Goal: Information Seeking & Learning: Find specific fact

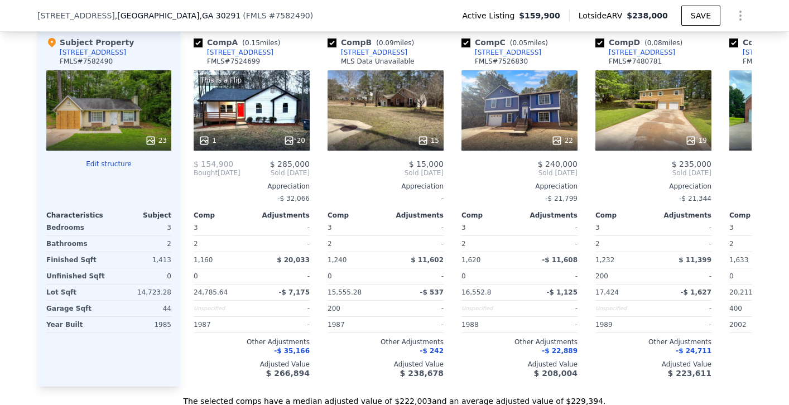
scroll to position [1229, 0]
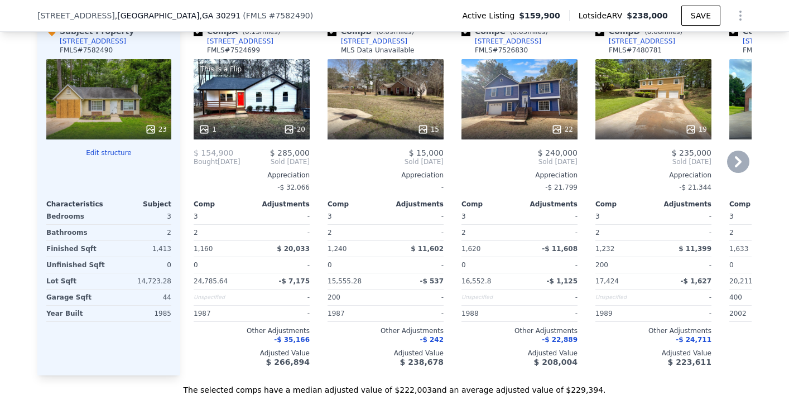
click at [289, 128] on icon at bounding box center [288, 129] width 7 height 7
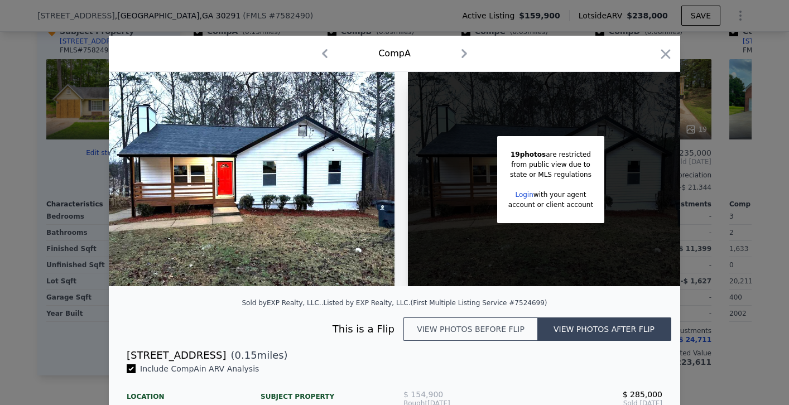
click at [466, 54] on icon "button" at bounding box center [464, 53] width 6 height 9
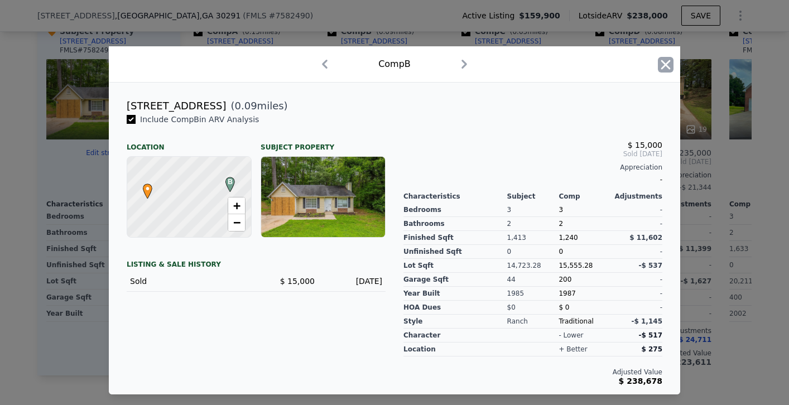
click at [668, 61] on icon "button" at bounding box center [666, 65] width 16 height 16
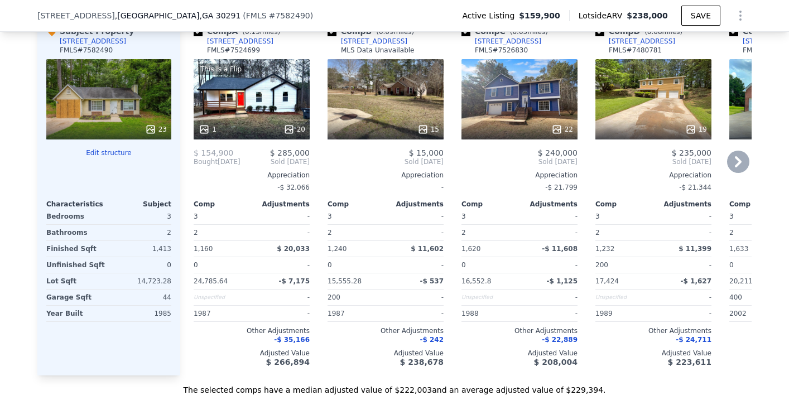
click at [288, 129] on icon at bounding box center [288, 129] width 11 height 11
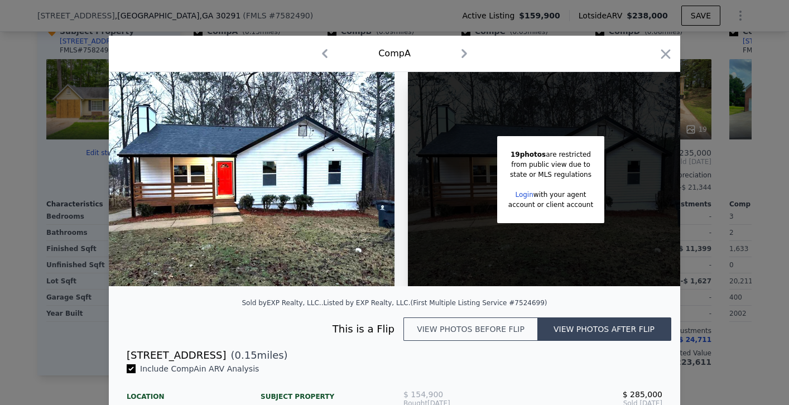
scroll to position [0, 1]
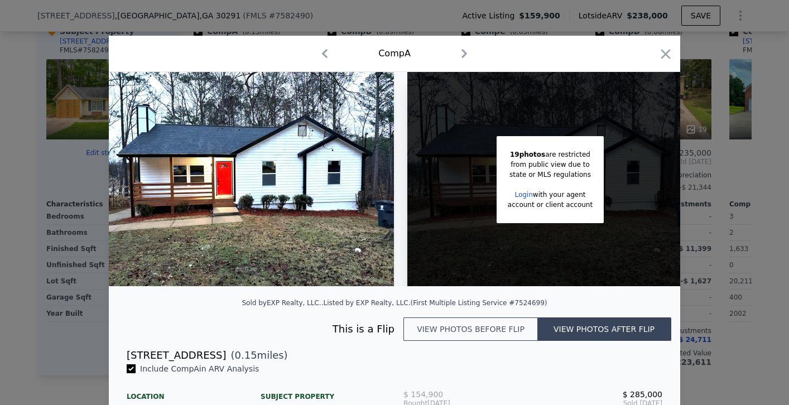
click at [284, 134] on img at bounding box center [251, 179] width 286 height 214
click at [529, 163] on div "from public view due to" at bounding box center [550, 165] width 85 height 10
click at [474, 157] on div "19 photos are restricted from public view due to state or MLS regulations Login…" at bounding box center [550, 179] width 286 height 214
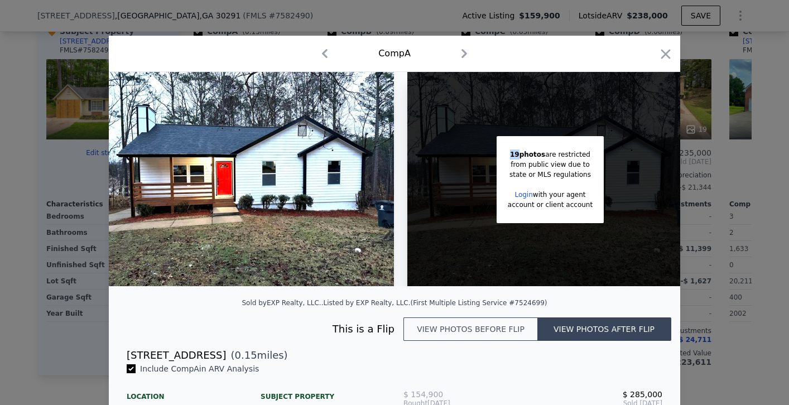
scroll to position [4, 0]
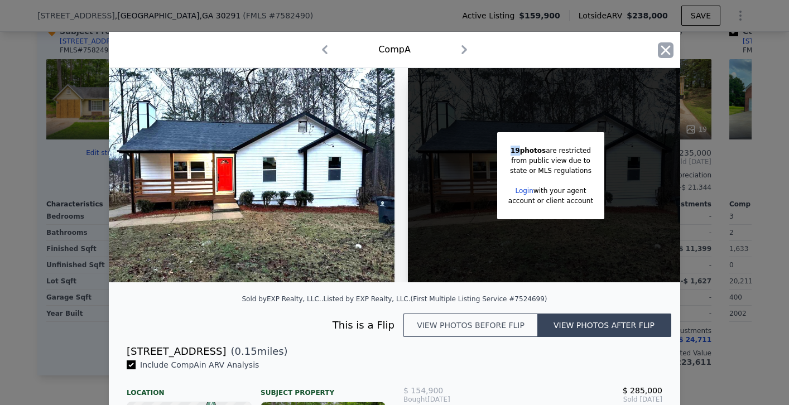
click at [667, 48] on icon "button" at bounding box center [666, 50] width 16 height 16
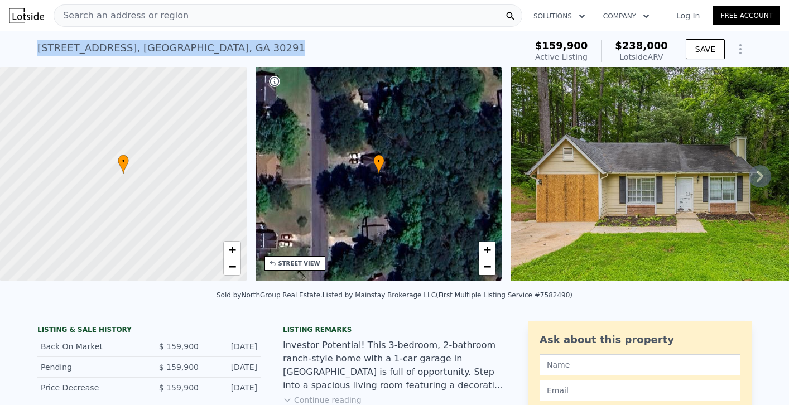
drag, startPoint x: 33, startPoint y: 48, endPoint x: 209, endPoint y: 53, distance: 175.8
click at [209, 53] on div "[STREET_ADDRESS] Active at $159,900 (~ARV $238k ) $159,900 Active Listing $238,…" at bounding box center [394, 49] width 789 height 36
copy div "[STREET_ADDRESS]"
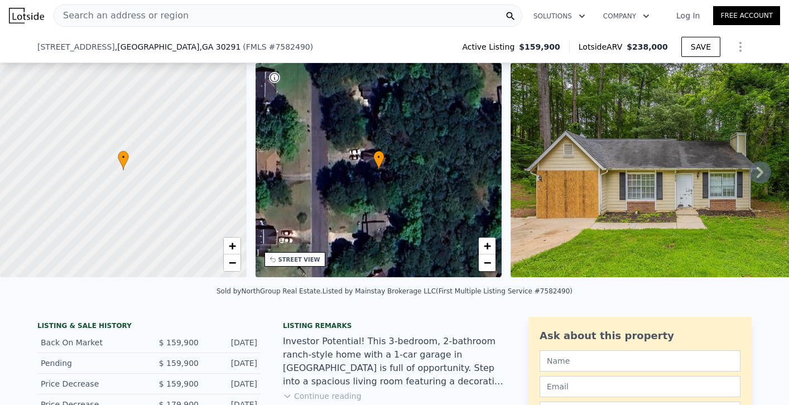
scroll to position [1047, 0]
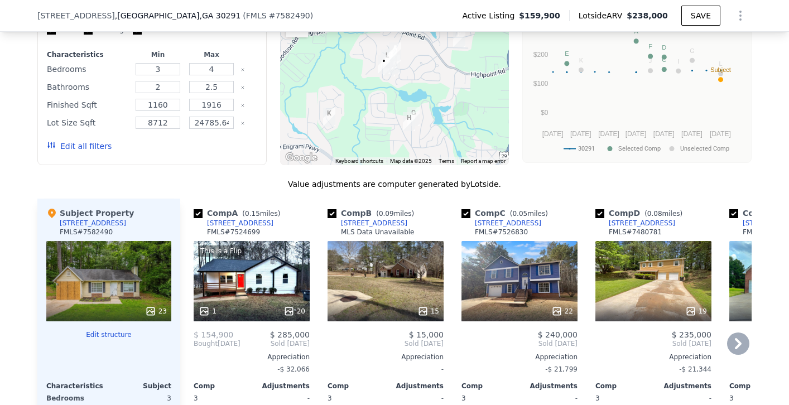
click at [240, 208] on div "Comp A ( 0.15 miles)" at bounding box center [239, 213] width 91 height 11
